Goal: Transaction & Acquisition: Purchase product/service

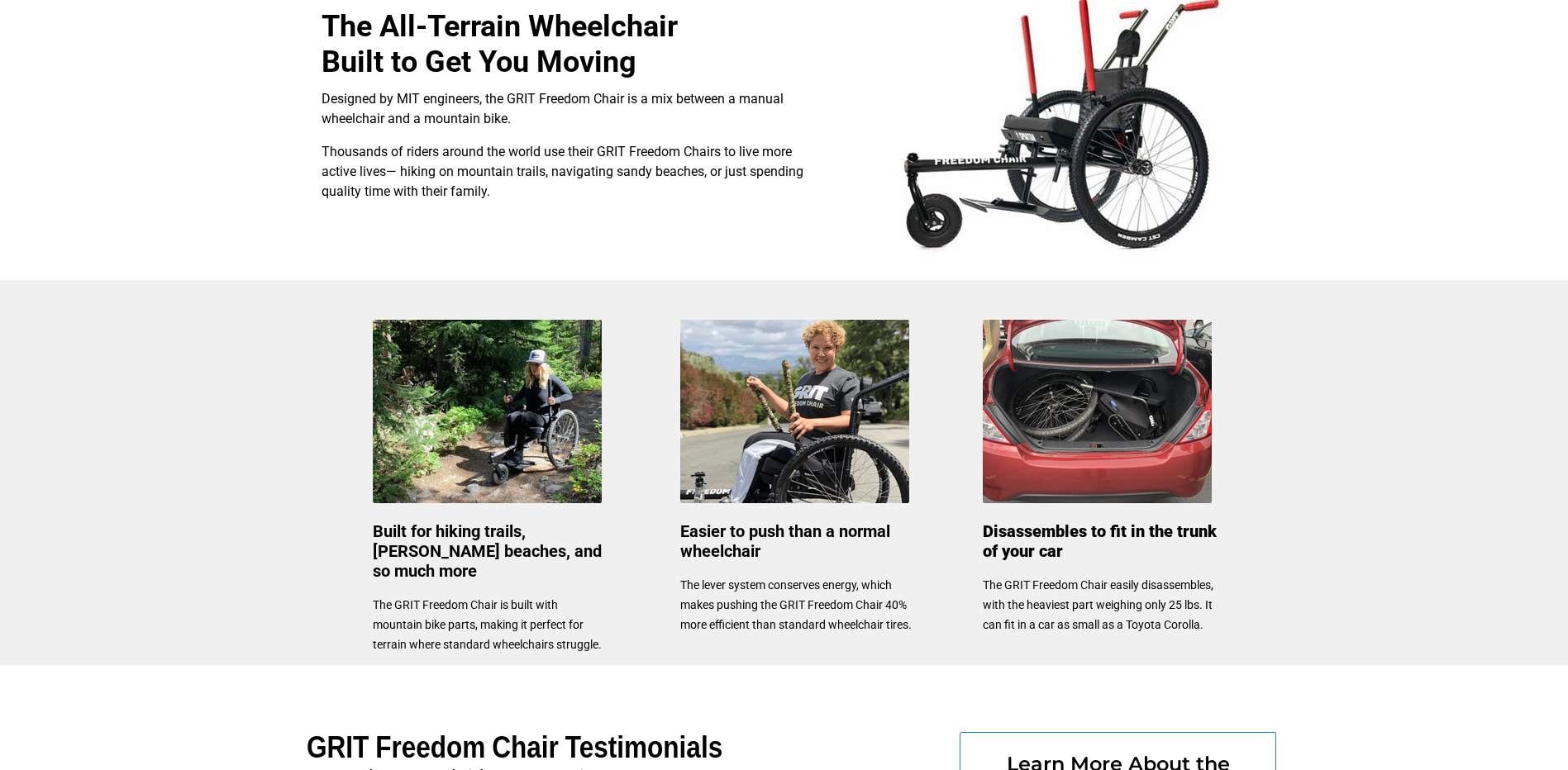
scroll to position [578, 0]
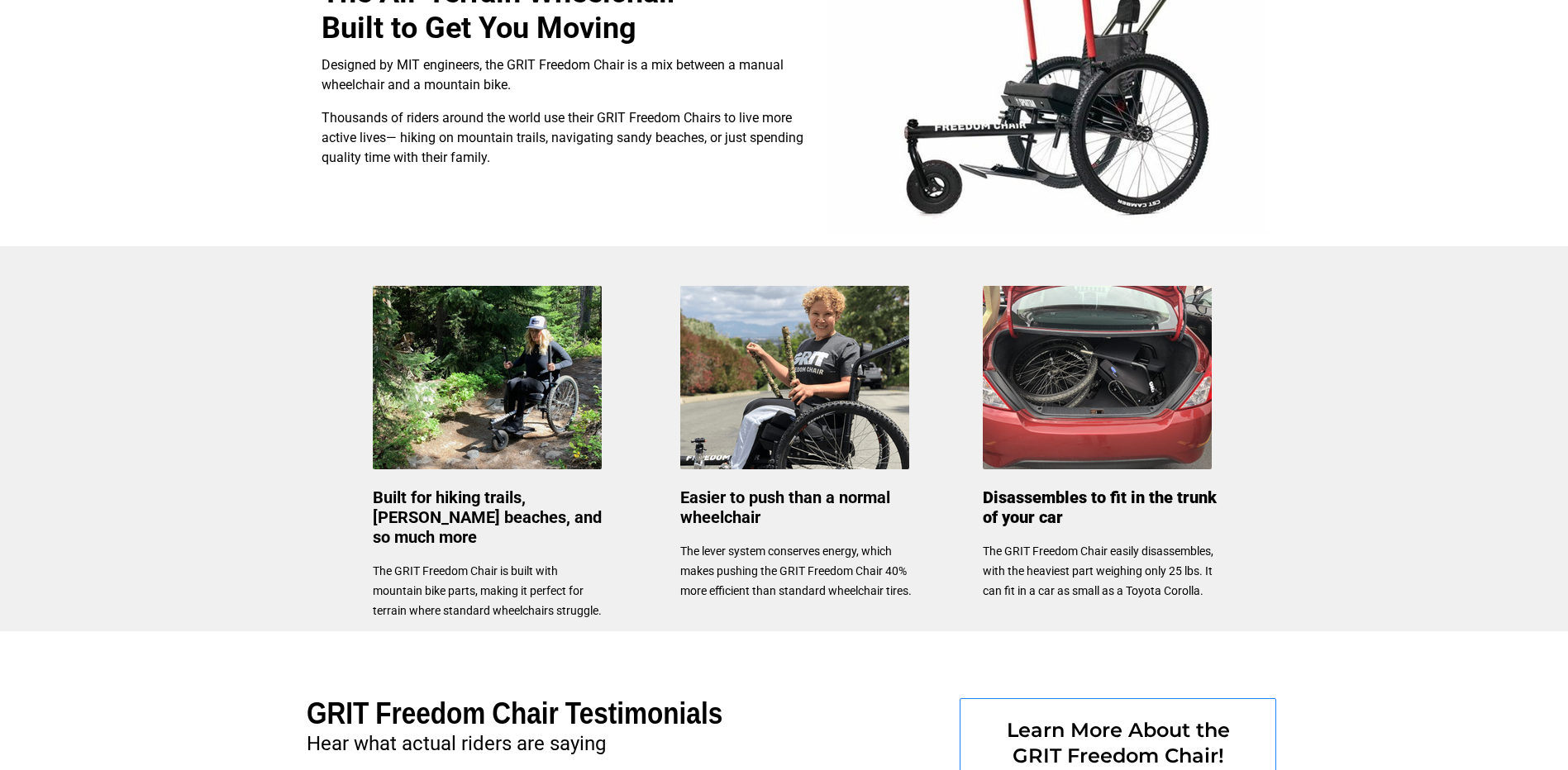
drag, startPoint x: 482, startPoint y: 351, endPoint x: 451, endPoint y: 369, distance: 35.8
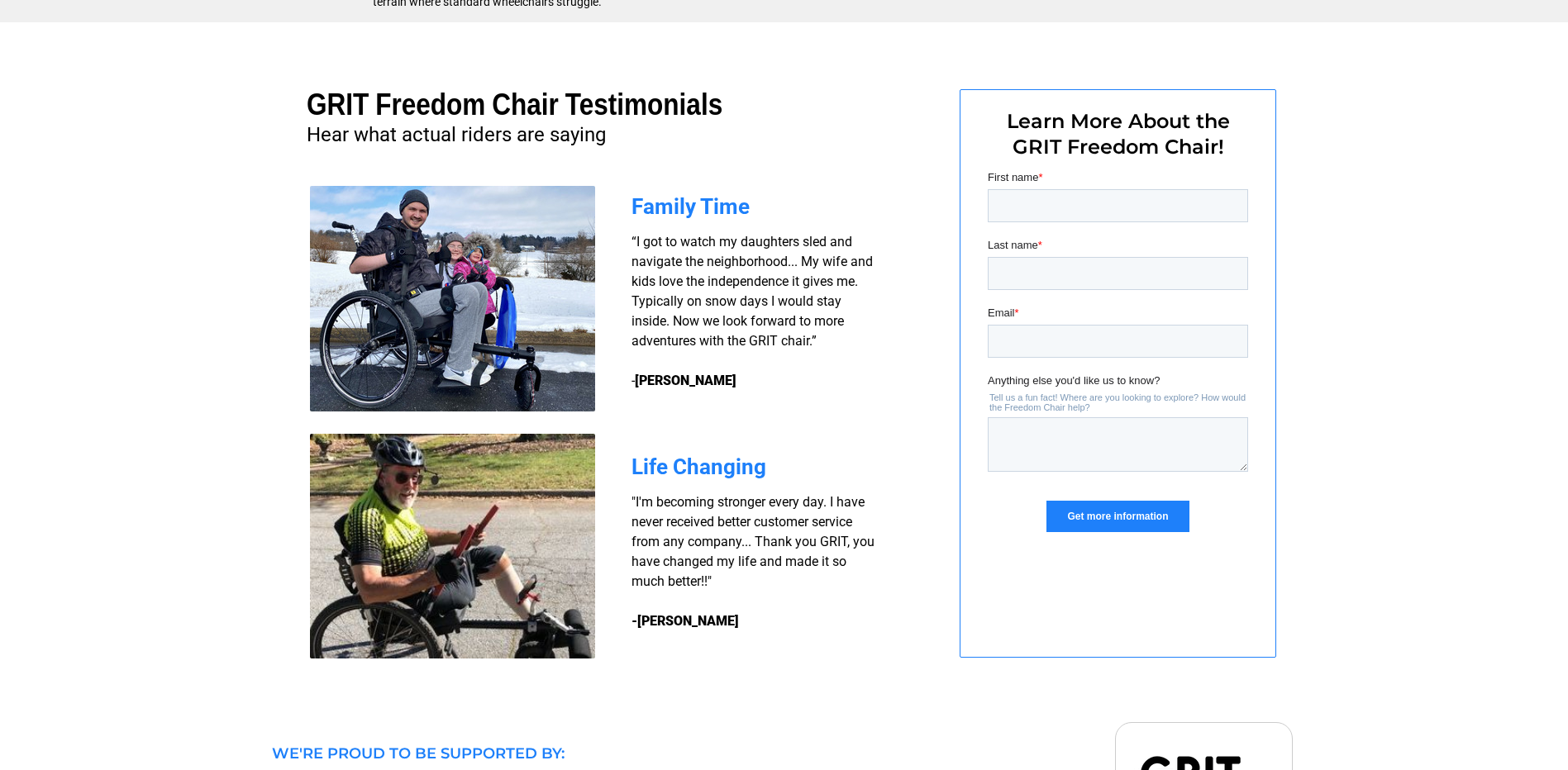
scroll to position [1157, 0]
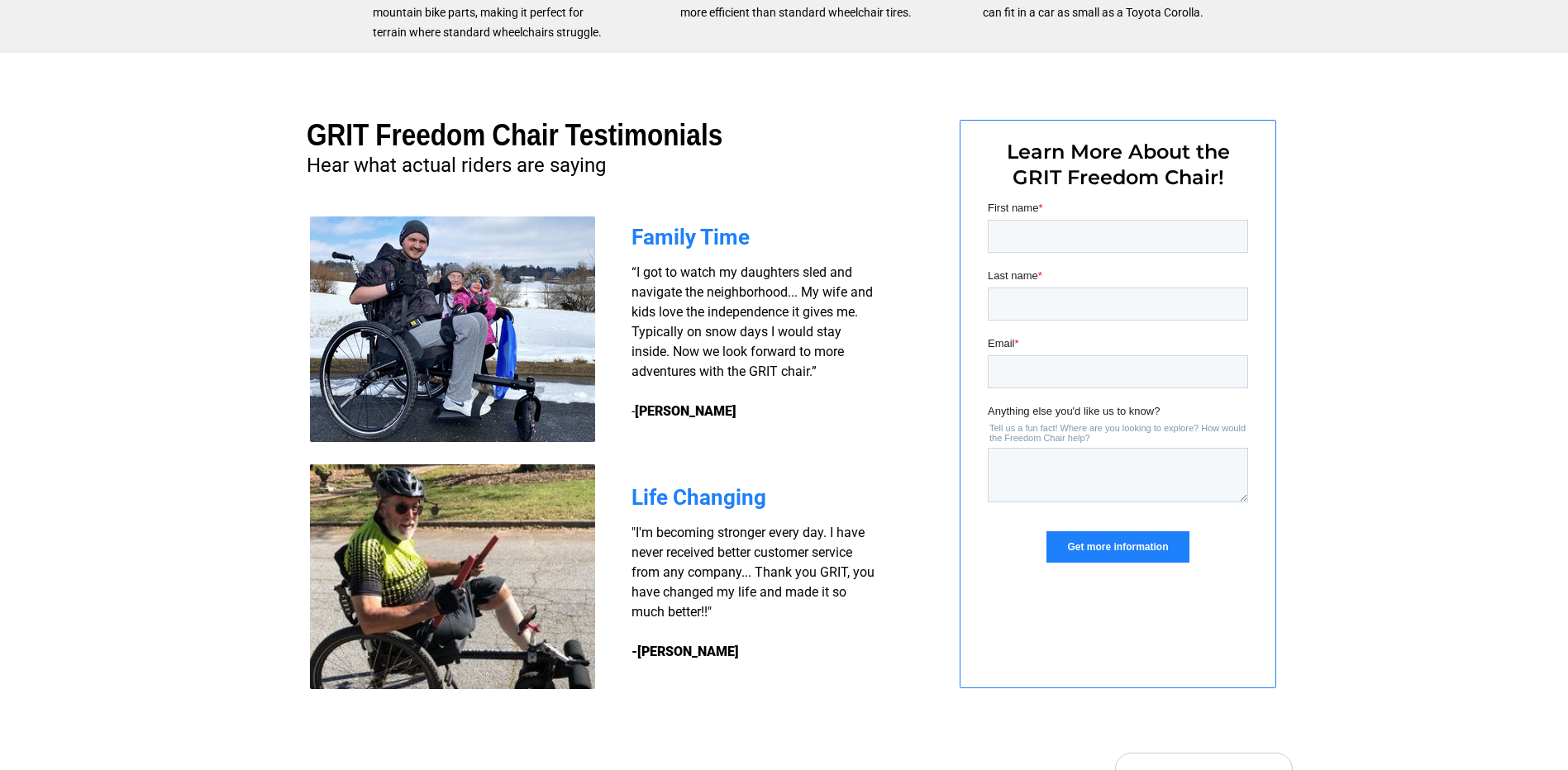
drag, startPoint x: 759, startPoint y: 280, endPoint x: 803, endPoint y: 255, distance: 50.6
drag, startPoint x: 1790, startPoint y: 455, endPoint x: 781, endPoint y: 280, distance: 1024.1
drag, startPoint x: -205, startPoint y: 81, endPoint x: 213, endPoint y: 214, distance: 438.6
click at [213, 214] on div at bounding box center [784, 395] width 1568 height 687
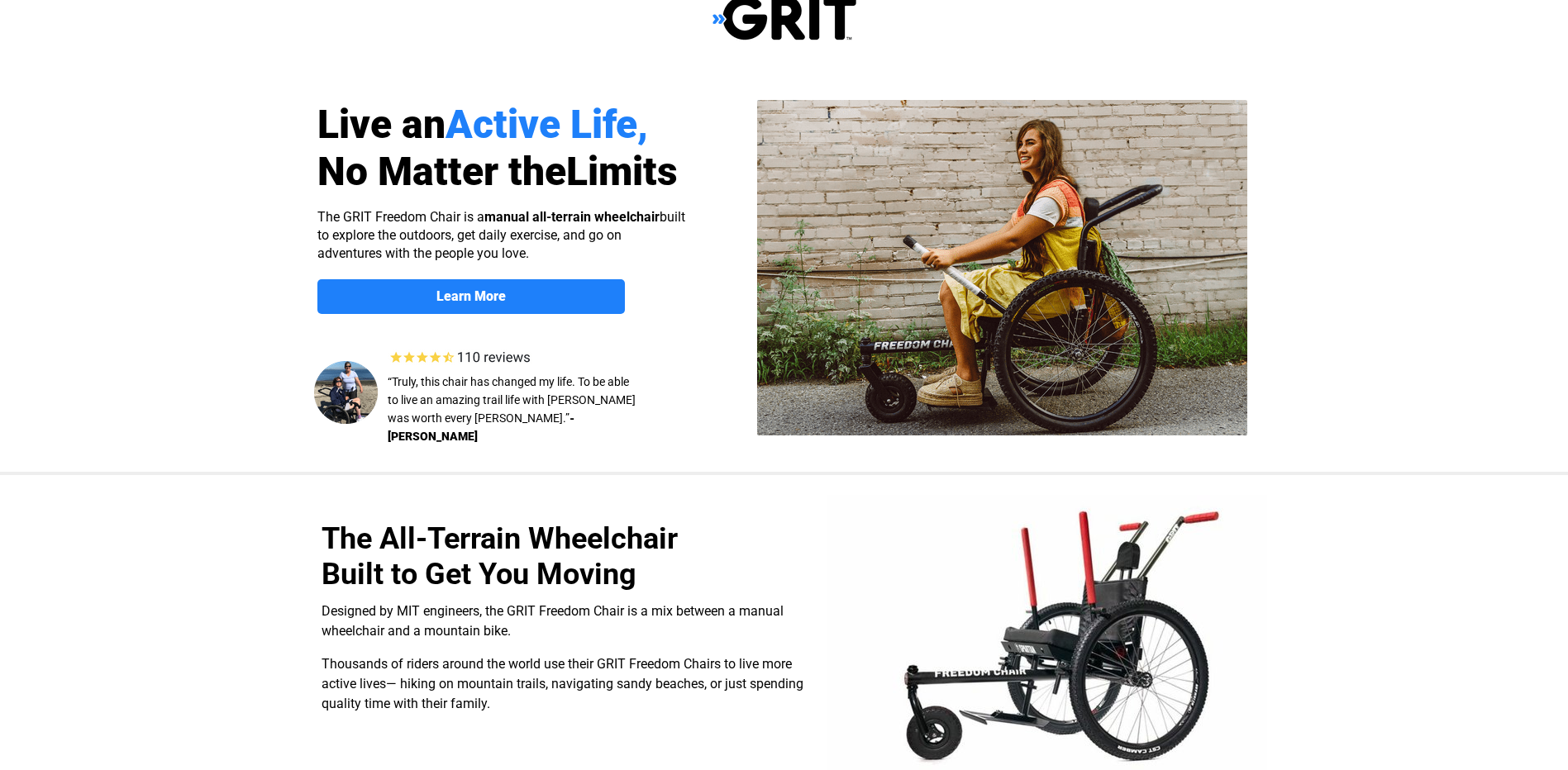
scroll to position [0, 0]
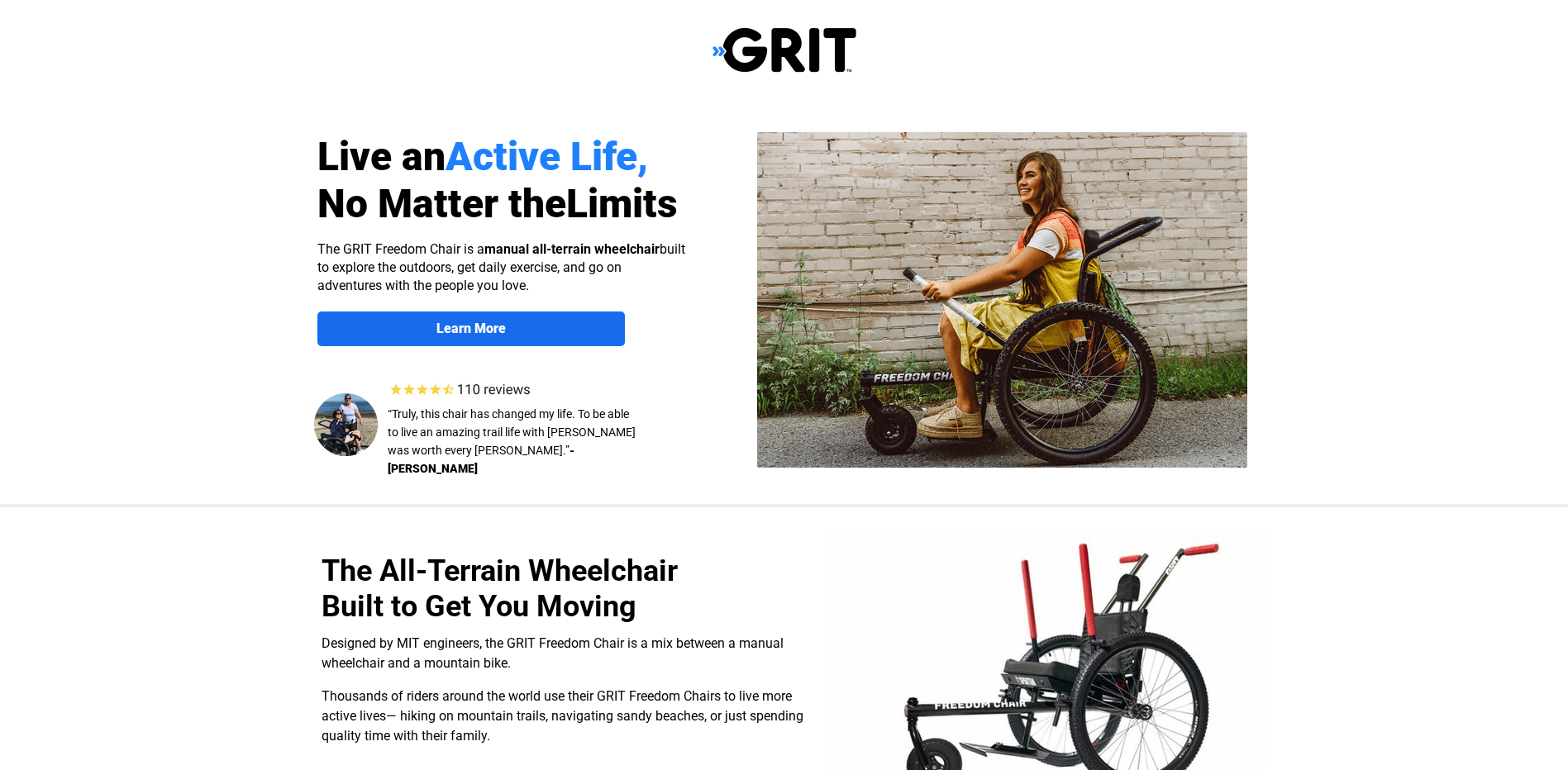
click at [466, 321] on strong "Learn More" at bounding box center [470, 328] width 70 height 15
click at [715, 52] on img at bounding box center [784, 50] width 144 height 47
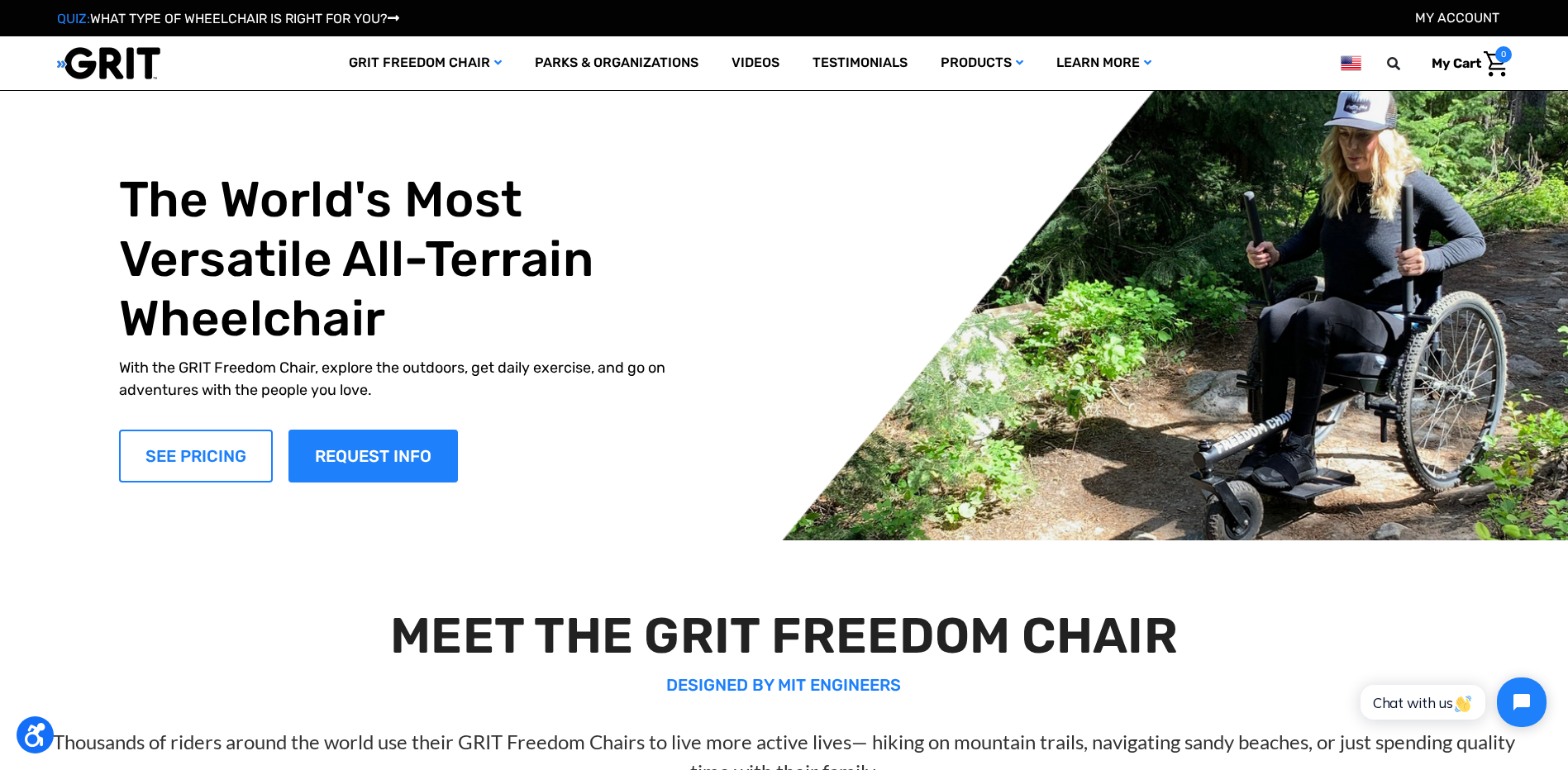
drag, startPoint x: 0, startPoint y: 0, endPoint x: 187, endPoint y: 451, distance: 488.2
click at [187, 451] on link "SEE PRICING" at bounding box center [196, 456] width 154 height 52
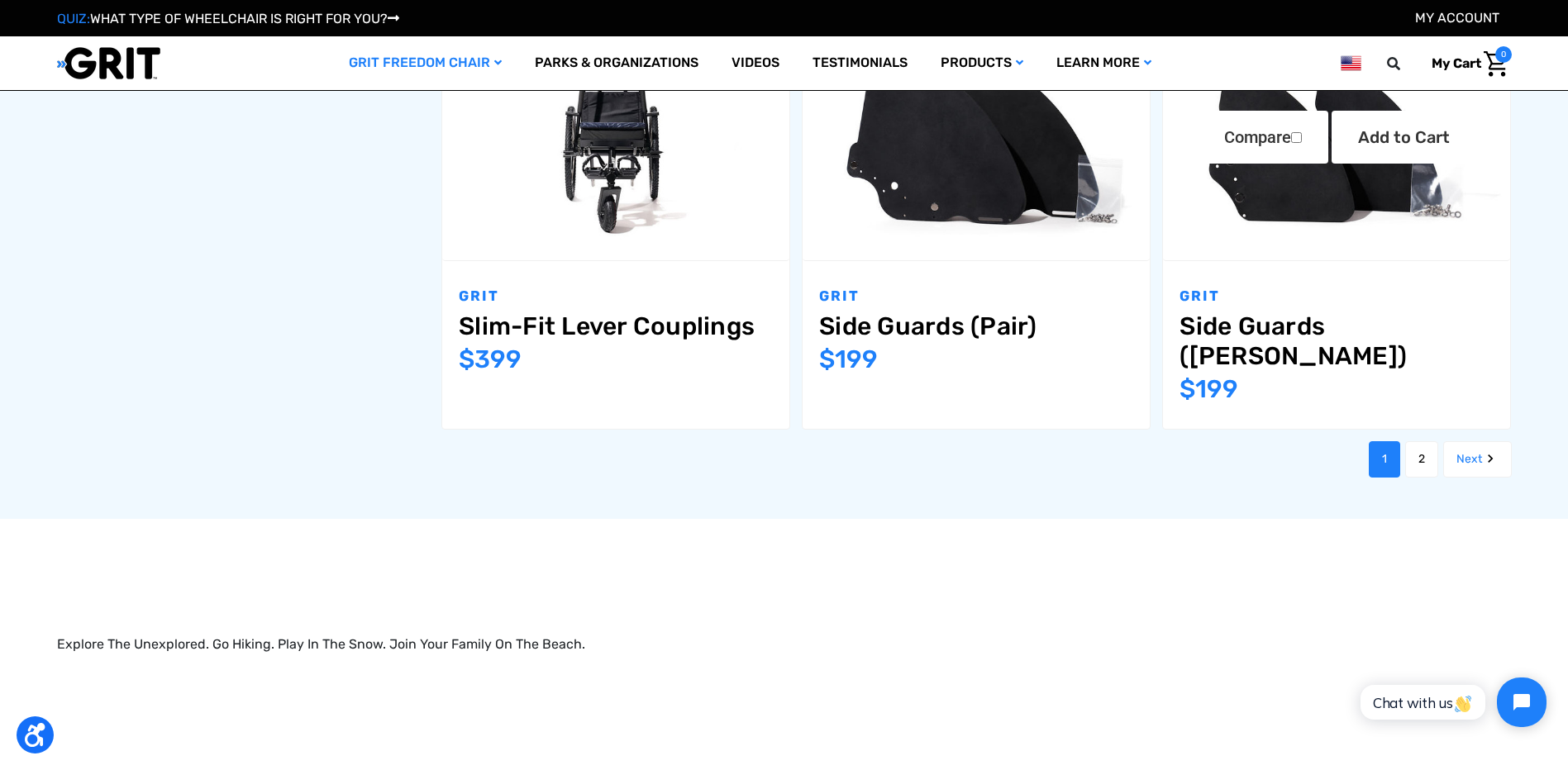
scroll to position [1983, 0]
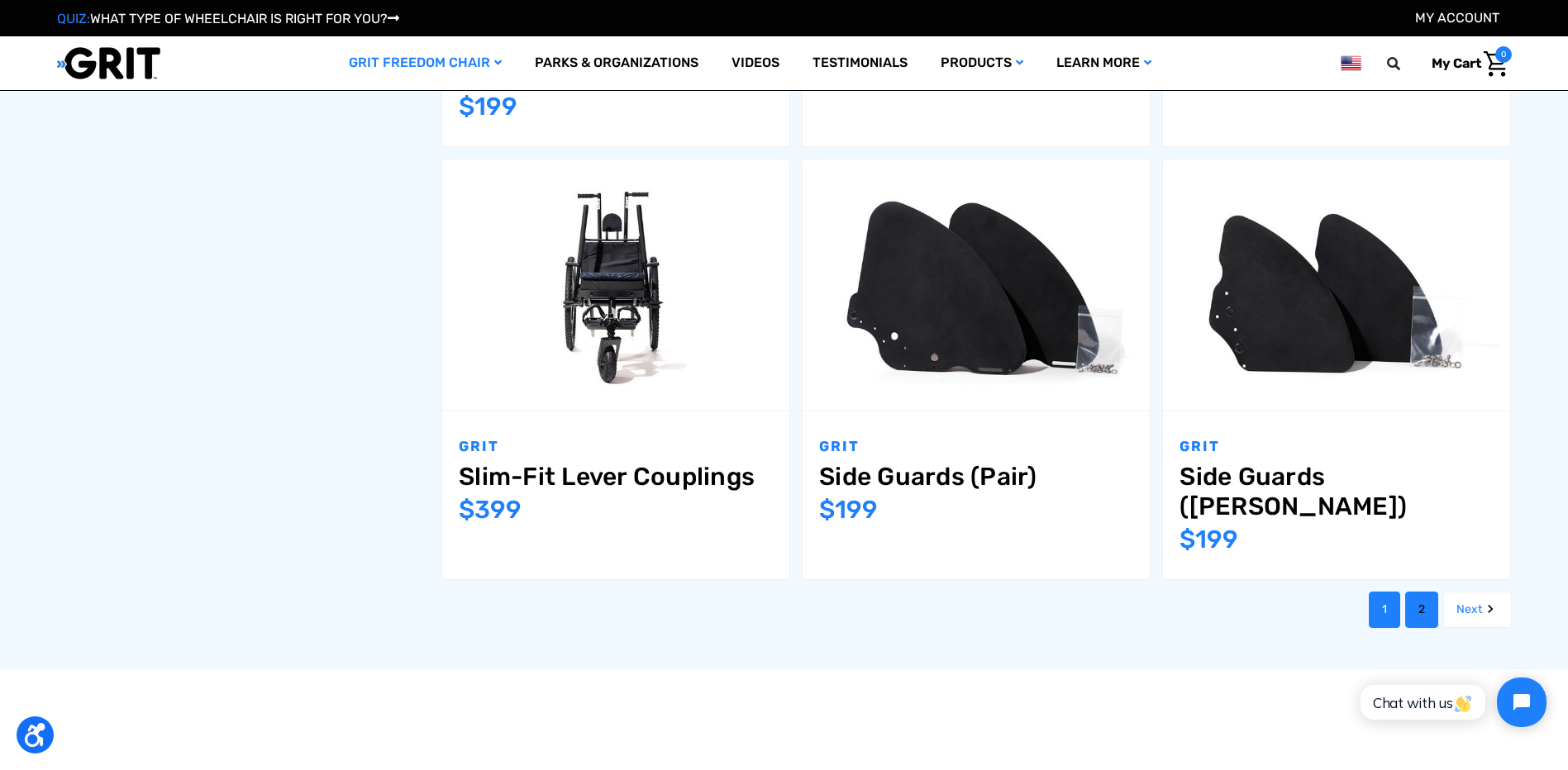
click at [1416, 592] on link "2" at bounding box center [1421, 610] width 33 height 36
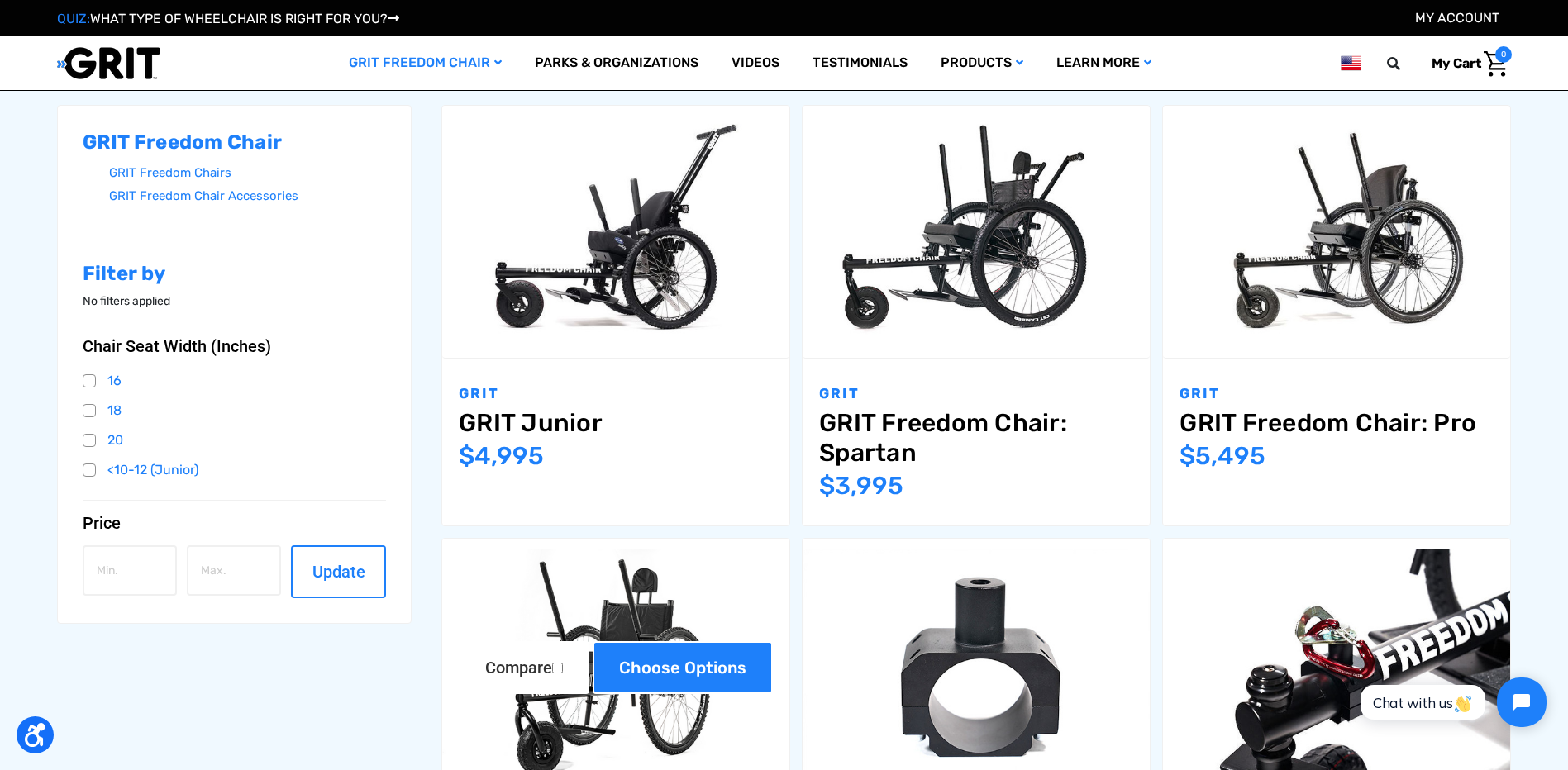
scroll to position [330, 0]
